Goal: Find specific page/section: Find specific page/section

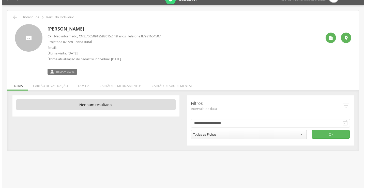
scroll to position [15, 0]
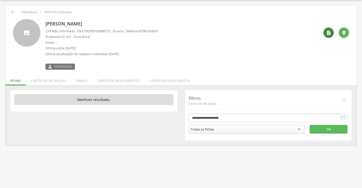
click at [327, 28] on div "" at bounding box center [329, 32] width 10 height 10
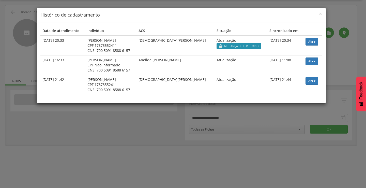
click at [229, 45] on span "Mudança de território" at bounding box center [241, 46] width 34 height 4
click at [306, 40] on link "Abrir" at bounding box center [312, 42] width 13 height 8
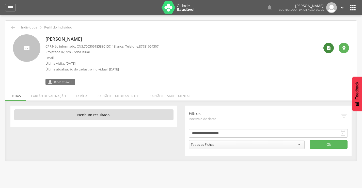
click at [329, 48] on icon "" at bounding box center [329, 48] width 5 height 5
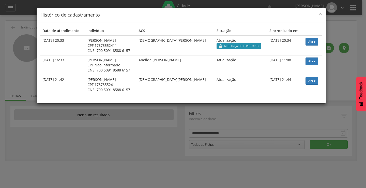
click at [321, 13] on span "×" at bounding box center [320, 13] width 3 height 7
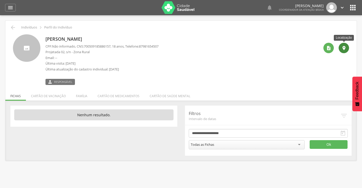
click at [343, 46] on icon "" at bounding box center [344, 48] width 5 height 5
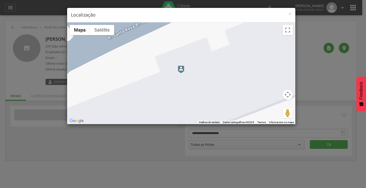
click at [194, 62] on div at bounding box center [181, 73] width 228 height 102
click at [198, 63] on div at bounding box center [181, 73] width 228 height 102
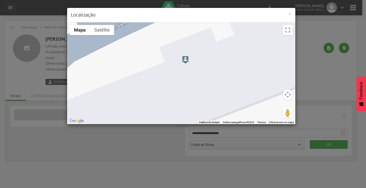
drag, startPoint x: 190, startPoint y: 64, endPoint x: 194, endPoint y: 58, distance: 6.8
click at [194, 58] on div at bounding box center [181, 73] width 228 height 102
click at [186, 63] on img at bounding box center [185, 60] width 6 height 8
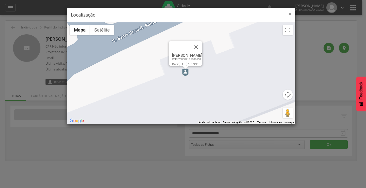
click at [291, 14] on span "×" at bounding box center [290, 13] width 3 height 7
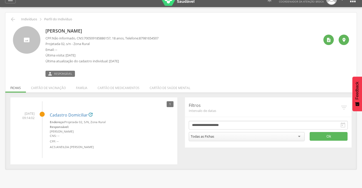
scroll to position [15, 0]
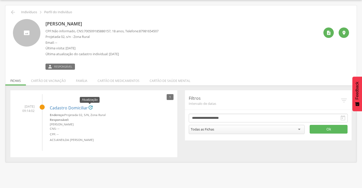
click at [90, 106] on icon "" at bounding box center [90, 107] width 5 height 5
click at [90, 107] on icon "" at bounding box center [90, 107] width 5 height 5
click at [81, 108] on link "Cadastro Domiciliar" at bounding box center [69, 108] width 38 height 5
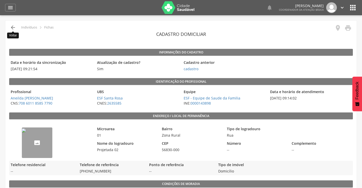
click at [12, 26] on icon "" at bounding box center [13, 27] width 6 height 6
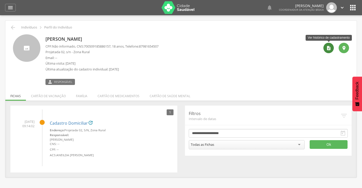
click at [329, 48] on icon "" at bounding box center [329, 48] width 5 height 5
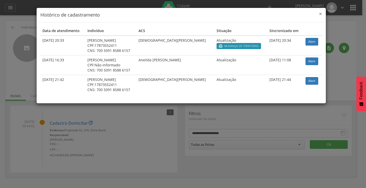
click at [320, 13] on span "×" at bounding box center [320, 13] width 3 height 7
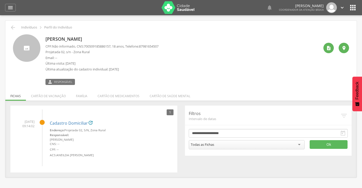
click at [350, 8] on icon "" at bounding box center [353, 8] width 8 height 8
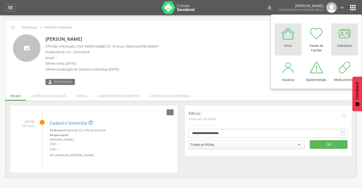
click at [341, 36] on div at bounding box center [344, 33] width 15 height 15
